Goal: Navigation & Orientation: Find specific page/section

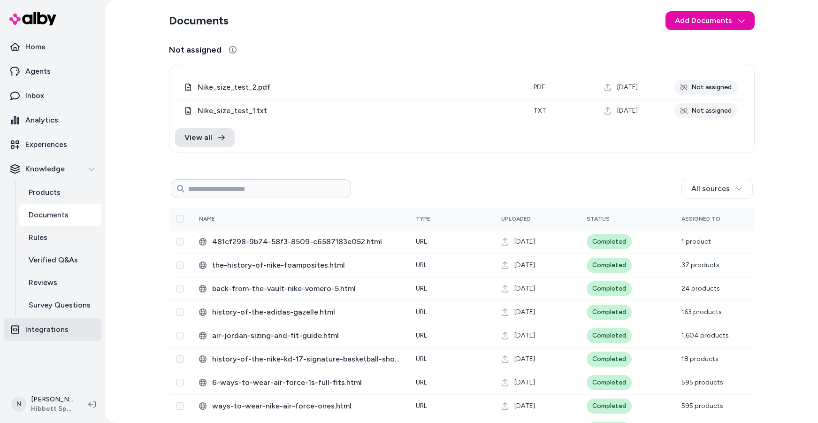
click at [36, 329] on p "Integrations" at bounding box center [46, 329] width 43 height 11
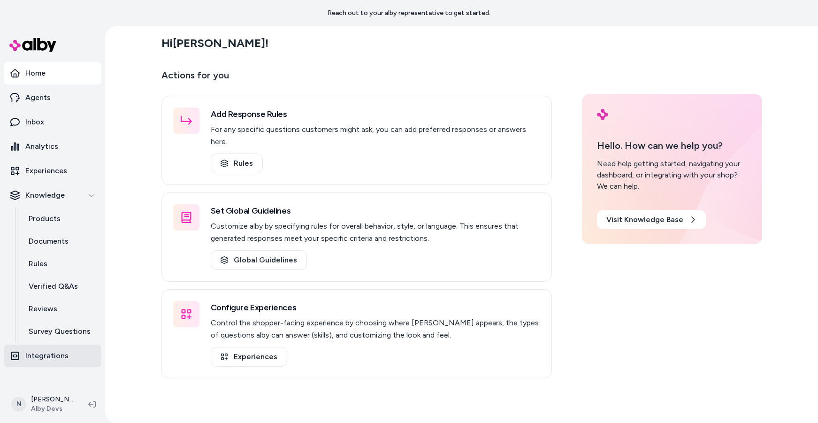
click at [40, 355] on p "Integrations" at bounding box center [46, 355] width 43 height 11
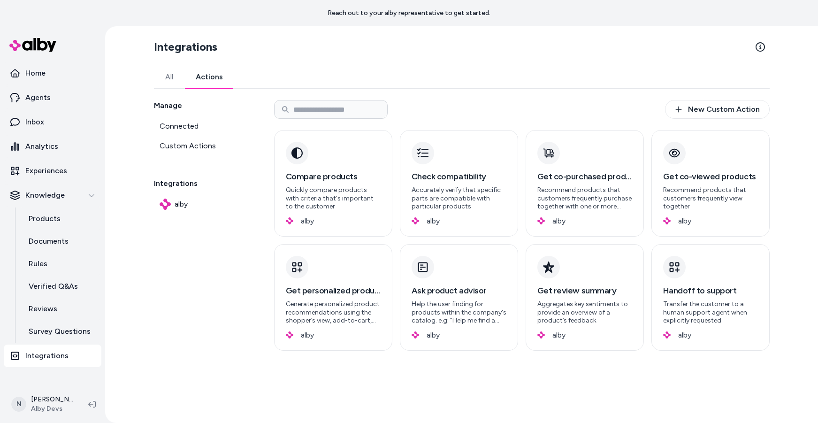
click at [210, 74] on link "Actions" at bounding box center [209, 77] width 50 height 23
click at [171, 77] on link "All" at bounding box center [169, 77] width 30 height 23
click at [216, 78] on link "Actions" at bounding box center [209, 77] width 50 height 23
click at [166, 71] on link "All" at bounding box center [169, 77] width 30 height 23
click at [208, 77] on link "Actions" at bounding box center [209, 77] width 50 height 23
